Goal: Task Accomplishment & Management: Use online tool/utility

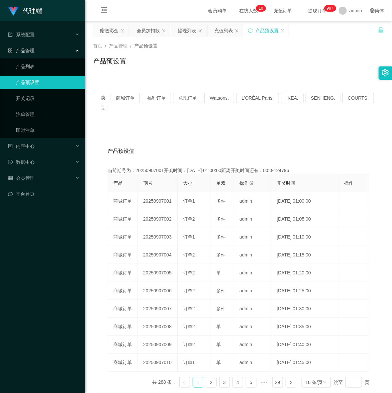
drag, startPoint x: 109, startPoint y: 28, endPoint x: 128, endPoint y: 87, distance: 61.8
click at [109, 28] on div "赠送彩金" at bounding box center [109, 30] width 19 height 13
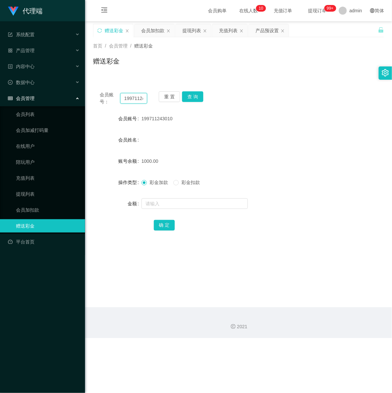
drag, startPoint x: 140, startPoint y: 98, endPoint x: 71, endPoint y: 98, distance: 68.4
click at [71, 98] on section "代理端 系统配置 产品管理 产品列表 产品预设置 开奖记录 注单管理 即时注单 内容中心 数据中心 会员管理 会员列表 会员加减打码量 在线用户 陪玩用户 充…" at bounding box center [196, 169] width 392 height 338
type input "243010"
drag, startPoint x: 140, startPoint y: 97, endPoint x: 97, endPoint y: 96, distance: 42.9
click at [90, 96] on main "关闭左侧 关闭右侧 关闭其它 刷新页面 赠送彩金 会员加扣款 提现列表 充值列表 产品预设置 首页 / 会员管理 / 赠送彩金 / 赠送彩金 会员账号： 24…" at bounding box center [238, 164] width 307 height 286
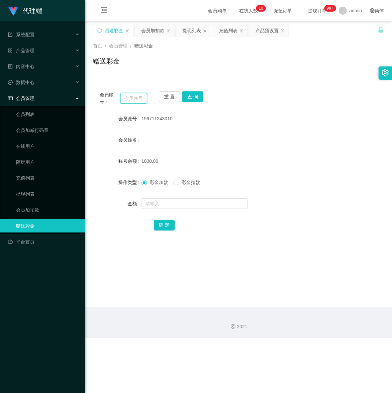
paste input "26031960"
type input "26031960"
click at [192, 96] on button "查 询" at bounding box center [192, 96] width 21 height 11
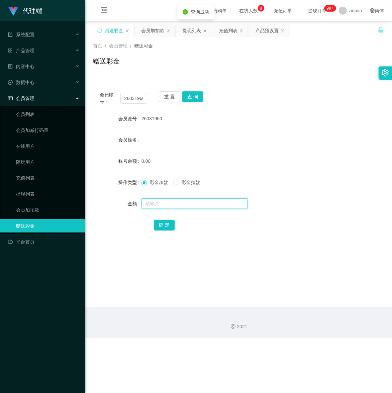
drag, startPoint x: 157, startPoint y: 201, endPoint x: 158, endPoint y: 196, distance: 5.7
click at [157, 201] on input "text" at bounding box center [194, 203] width 106 height 11
type input "100"
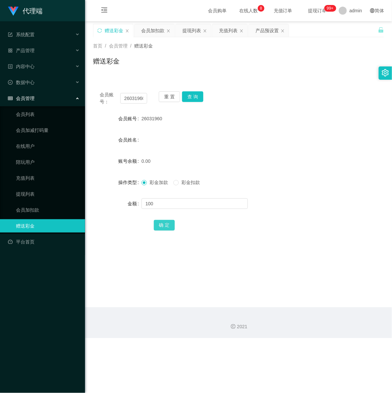
click at [165, 206] on button "确 定" at bounding box center [164, 225] width 21 height 11
